Goal: Task Accomplishment & Management: Use online tool/utility

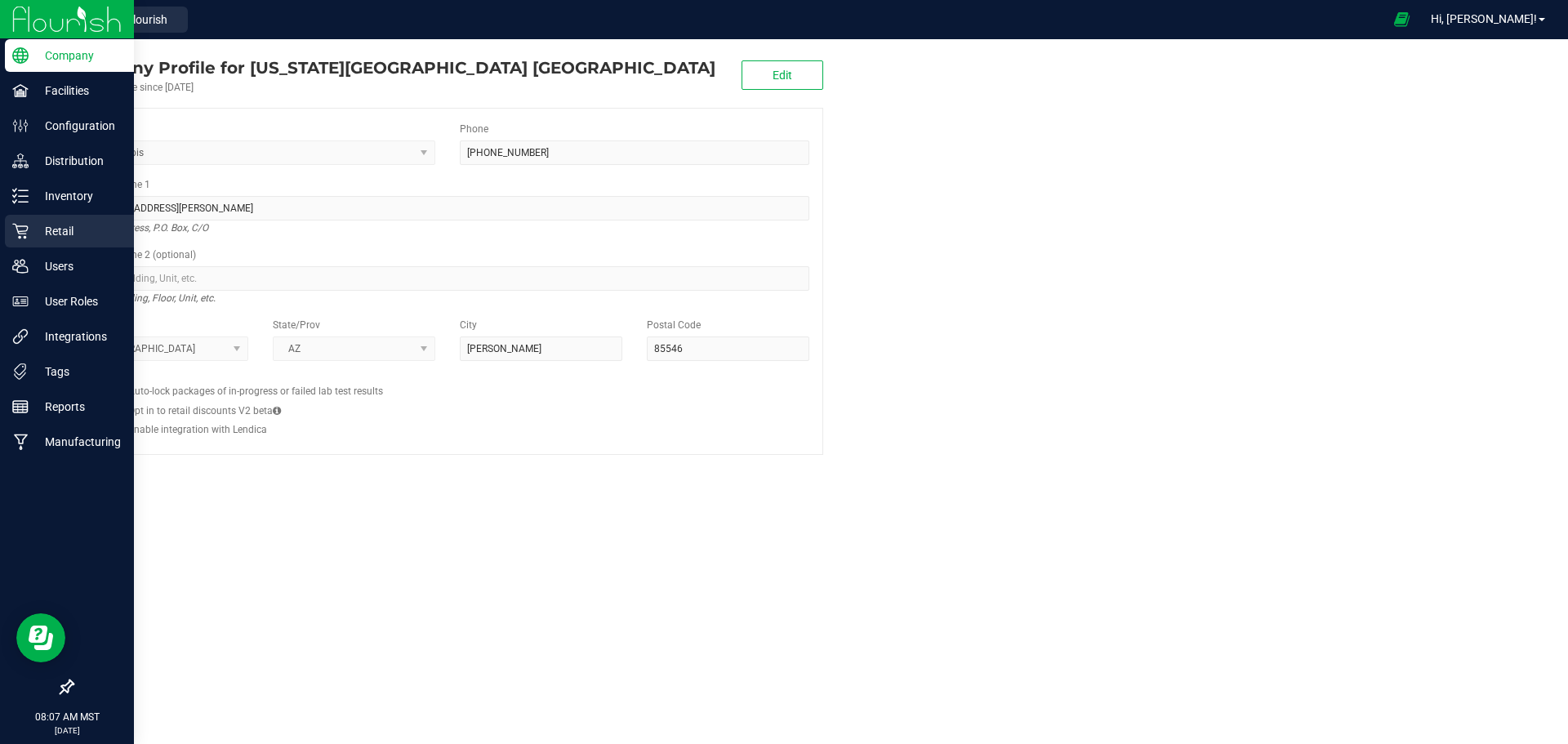
click at [0, 237] on link "Retail" at bounding box center [67, 232] width 134 height 35
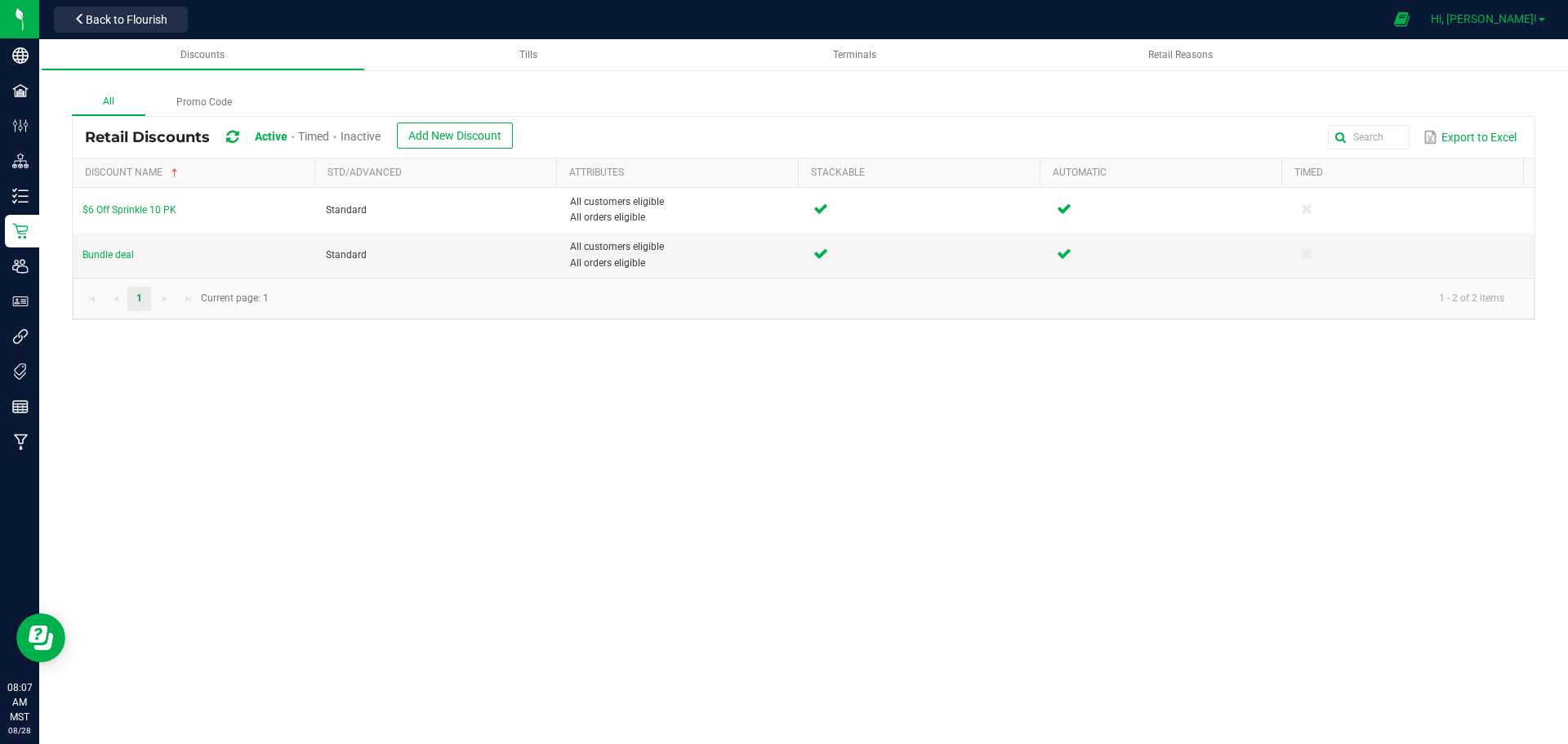
click at [1500, 18] on span "Hi, [PERSON_NAME]!" at bounding box center [1484, 19] width 106 height 13
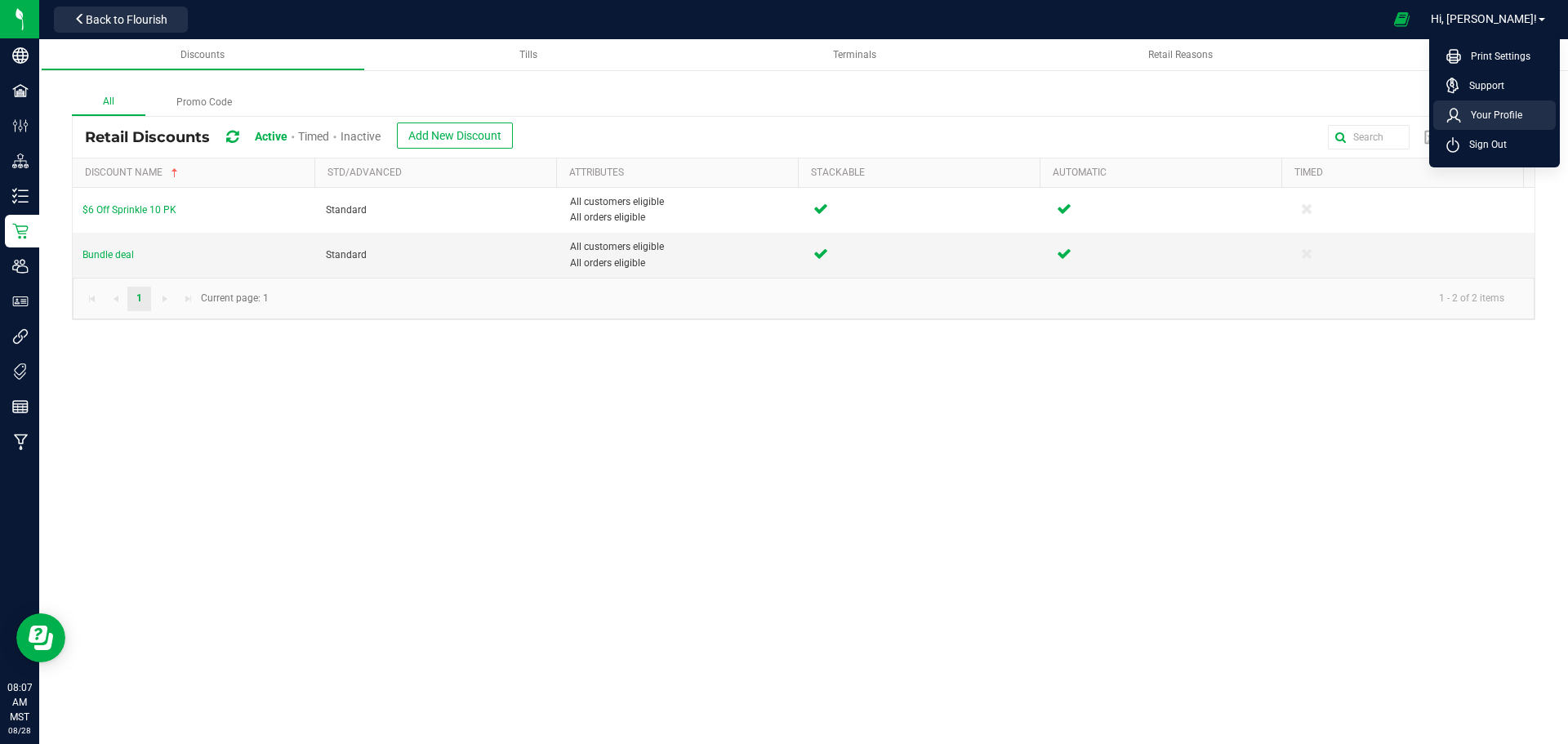
click at [1478, 117] on span "Your Profile" at bounding box center [1491, 115] width 61 height 16
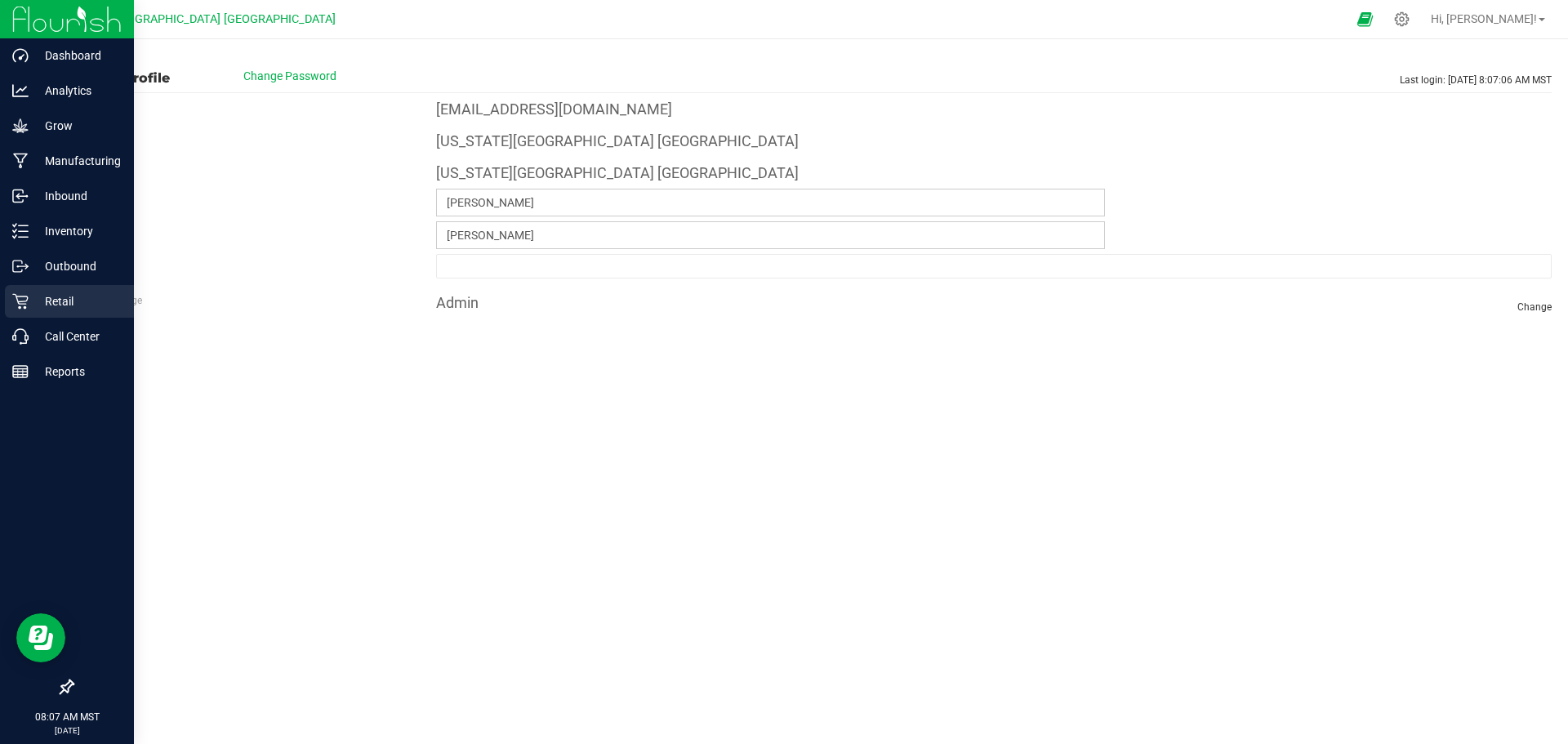
click at [22, 300] on icon at bounding box center [20, 301] width 16 height 16
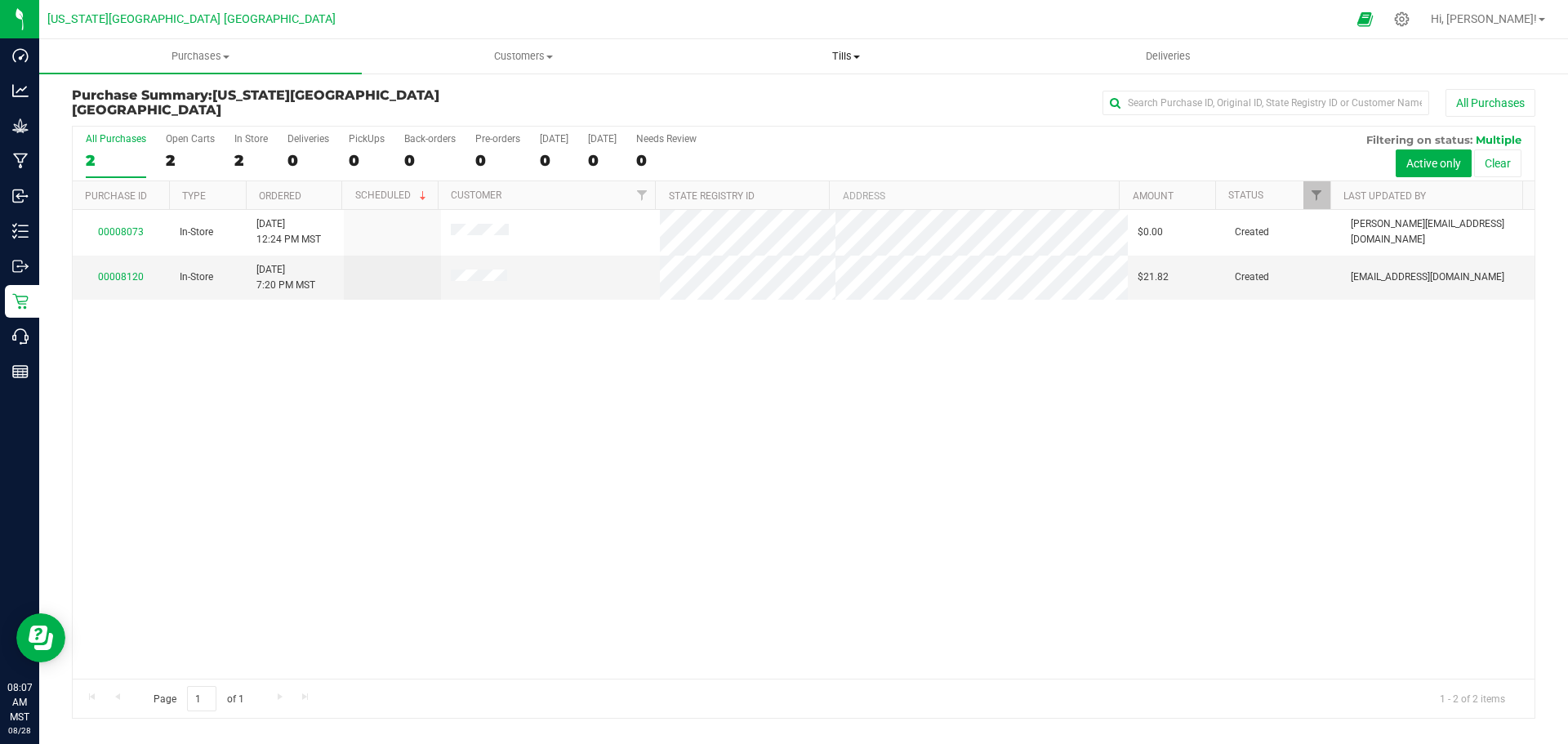
click at [852, 51] on span "Tills" at bounding box center [845, 56] width 321 height 15
click at [721, 96] on span "Manage tills" at bounding box center [739, 99] width 110 height 14
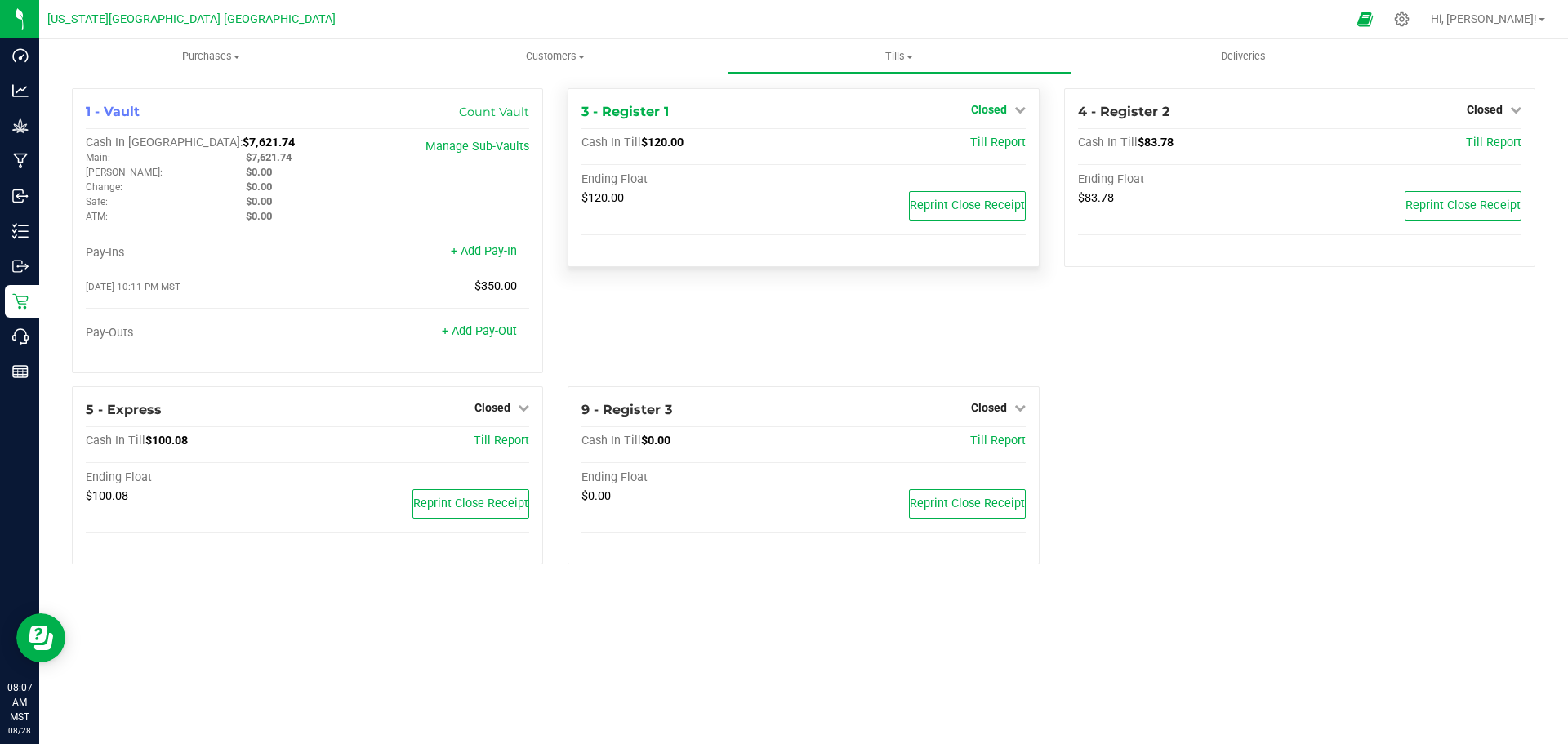
click at [989, 108] on span "Closed" at bounding box center [989, 110] width 36 height 13
click at [978, 147] on link "Open Till" at bounding box center [989, 143] width 43 height 13
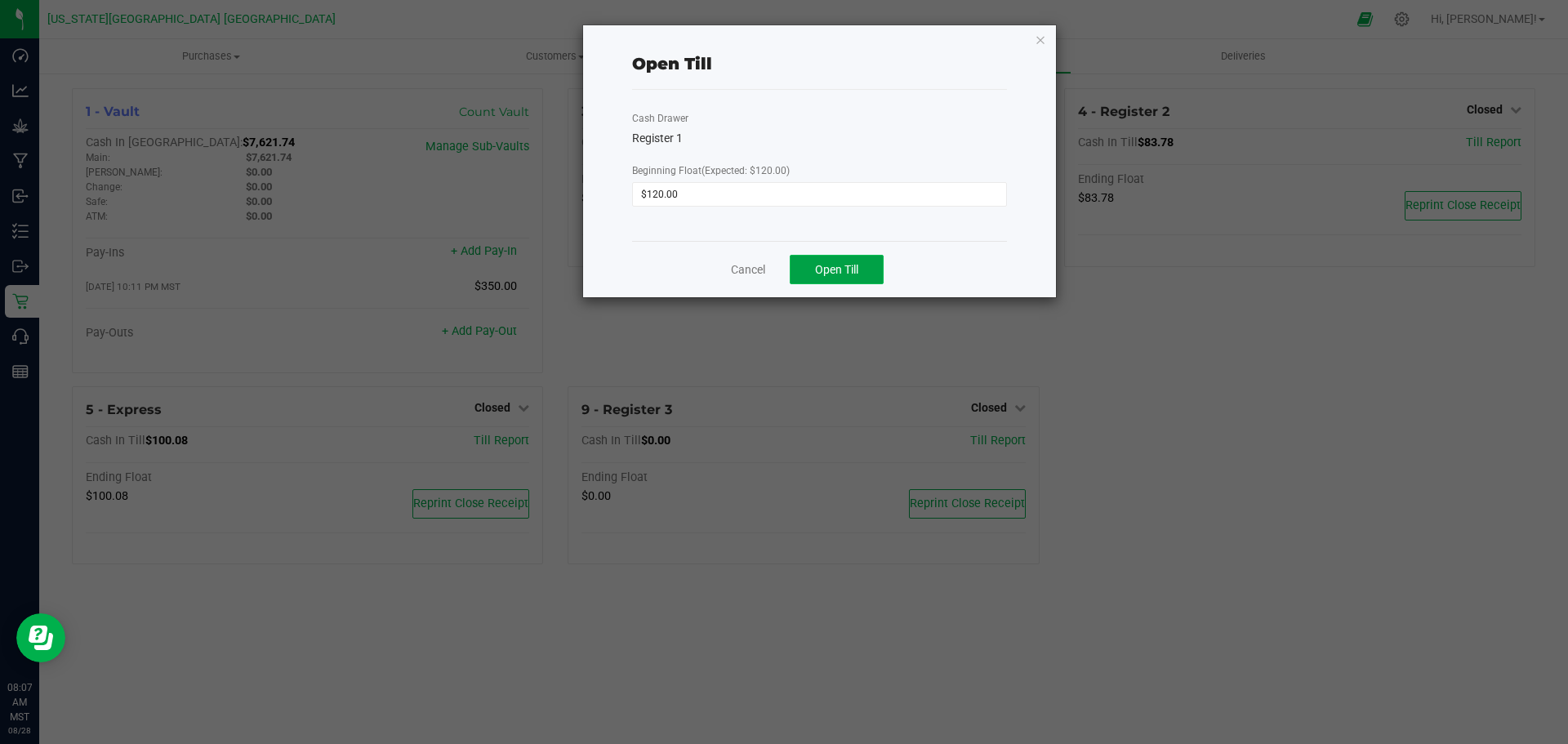
click at [839, 264] on span "Open Till" at bounding box center [837, 270] width 43 height 13
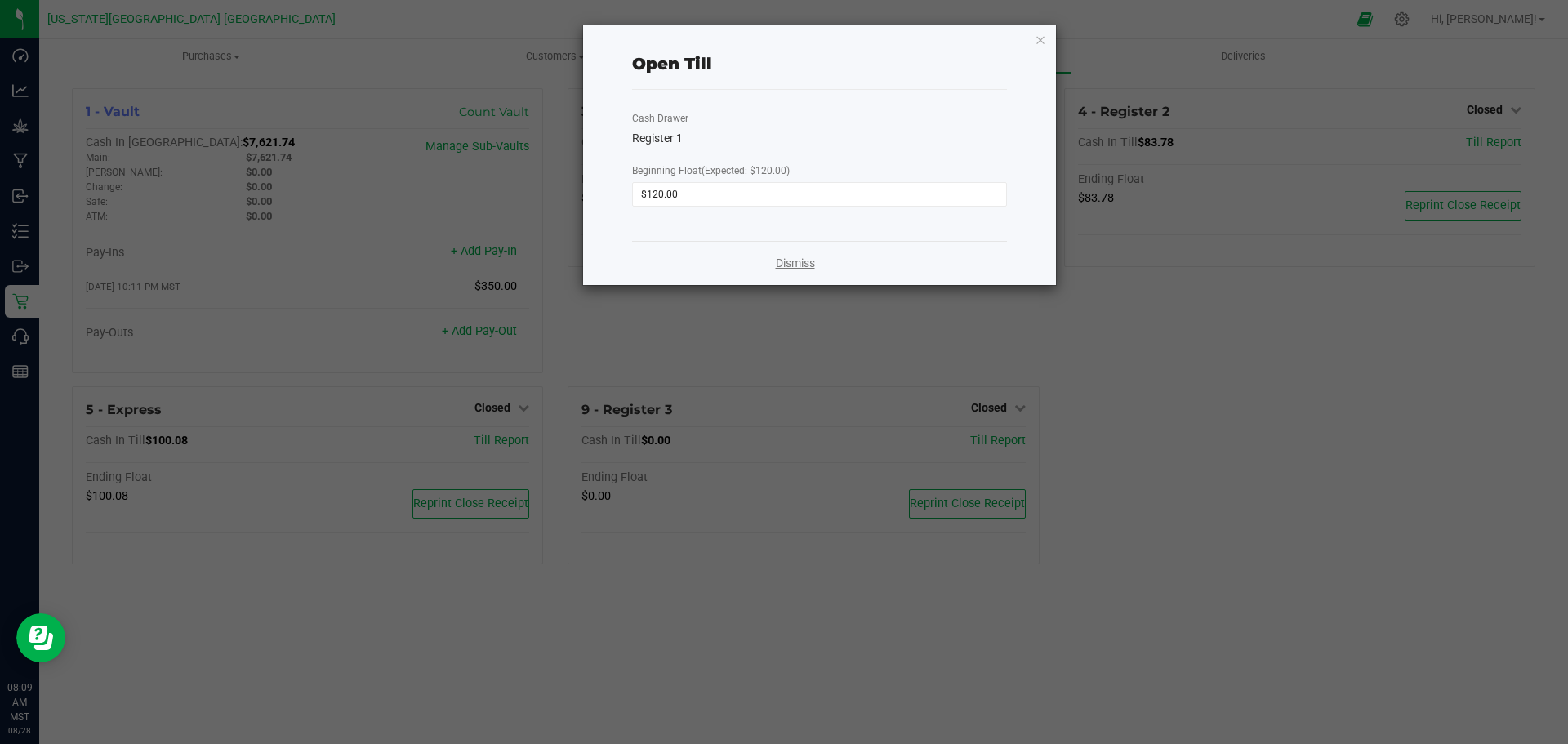
click at [799, 259] on link "Dismiss" at bounding box center [795, 263] width 39 height 17
